Goal: Find specific page/section: Find specific page/section

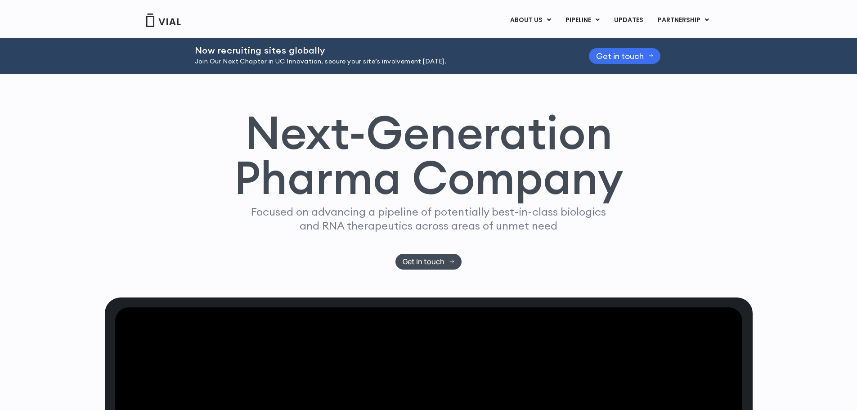
click at [643, 53] on span "Get in touch" at bounding box center [620, 56] width 48 height 7
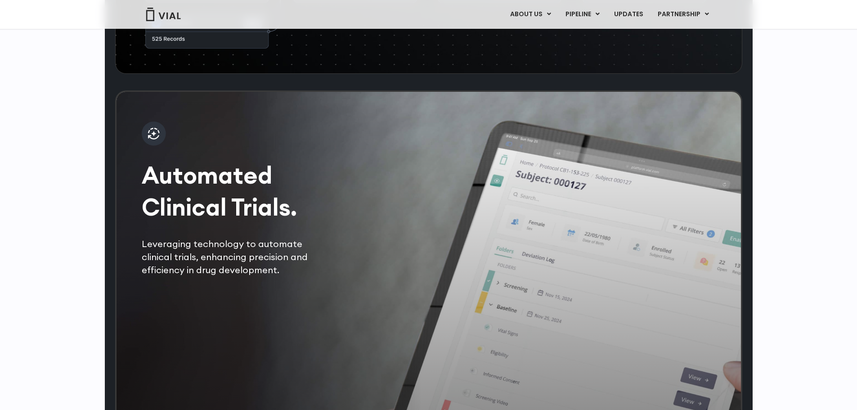
scroll to position [1844, 0]
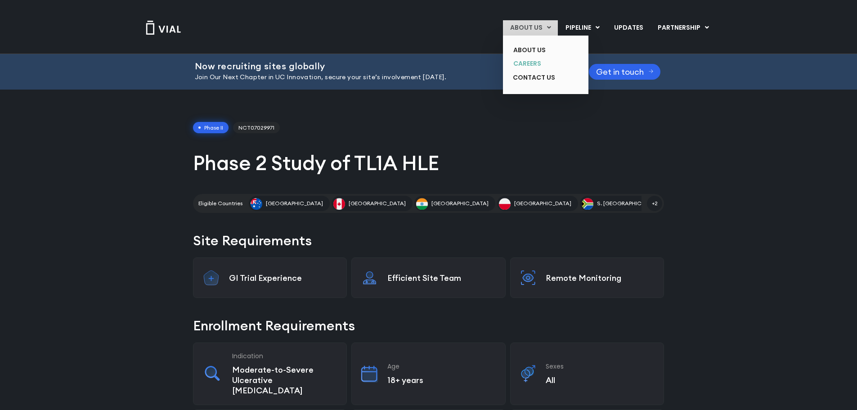
click at [538, 64] on link "CAREERS" at bounding box center [539, 64] width 66 height 14
